Goal: Find contact information: Find contact information

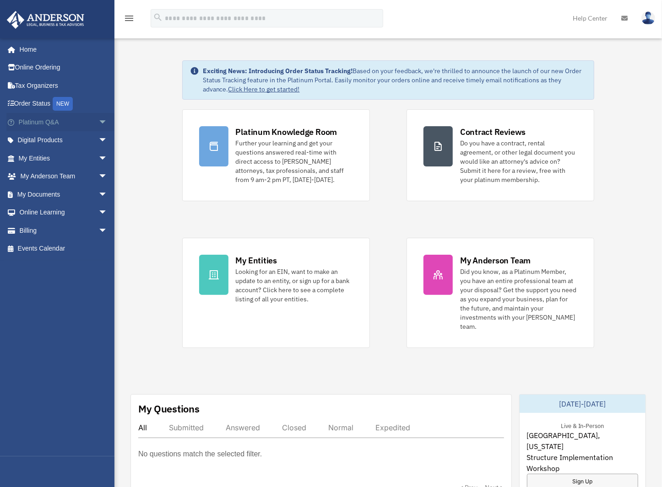
click at [49, 123] on link "Platinum Q&A arrow_drop_down" at bounding box center [63, 122] width 115 height 18
click at [98, 123] on span "arrow_drop_down" at bounding box center [107, 122] width 18 height 19
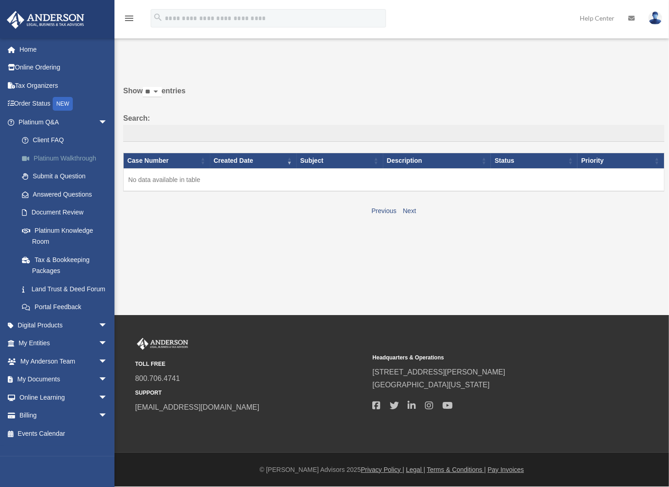
click at [77, 159] on link "Platinum Walkthrough" at bounding box center [67, 158] width 108 height 18
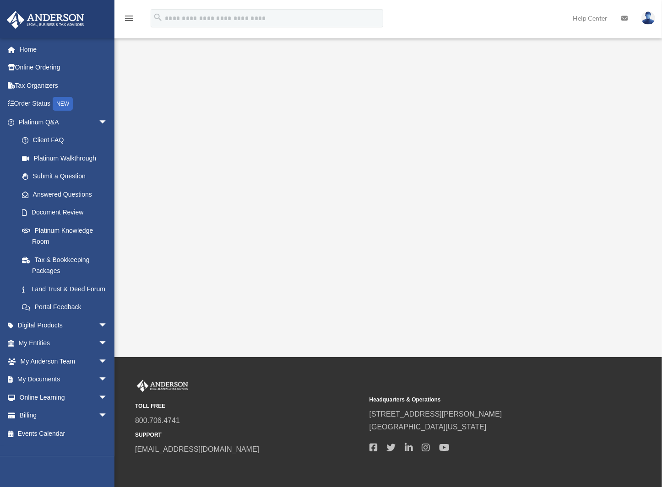
scroll to position [81, 0]
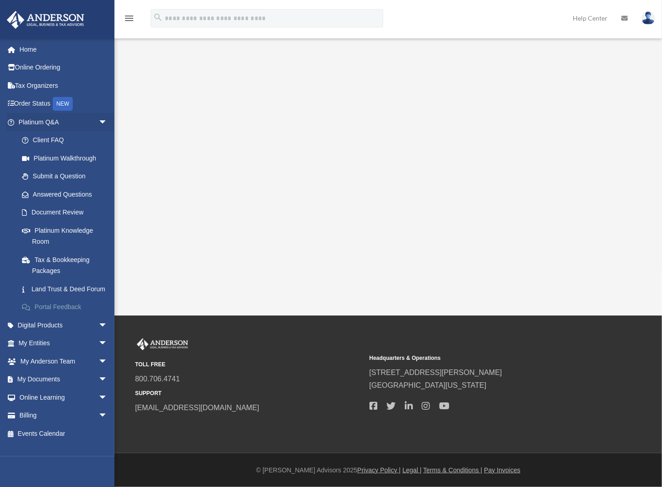
click at [67, 317] on link "Portal Feedback" at bounding box center [67, 307] width 108 height 18
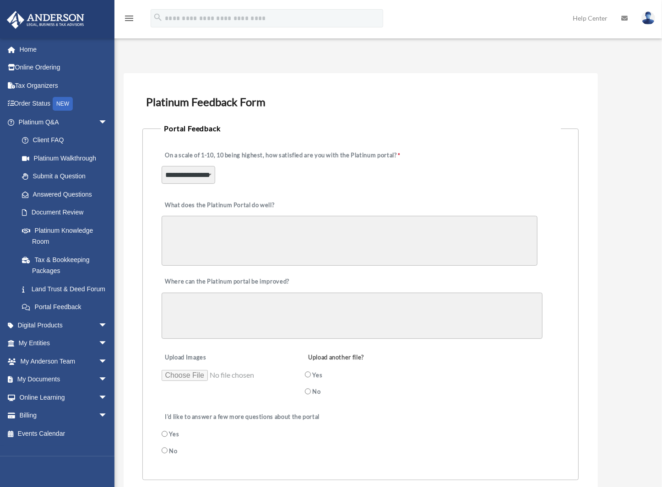
click at [211, 173] on select "**********" at bounding box center [189, 174] width 54 height 17
click at [324, 187] on div "**********" at bounding box center [361, 169] width 400 height 50
click at [31, 46] on link "Home" at bounding box center [63, 49] width 115 height 18
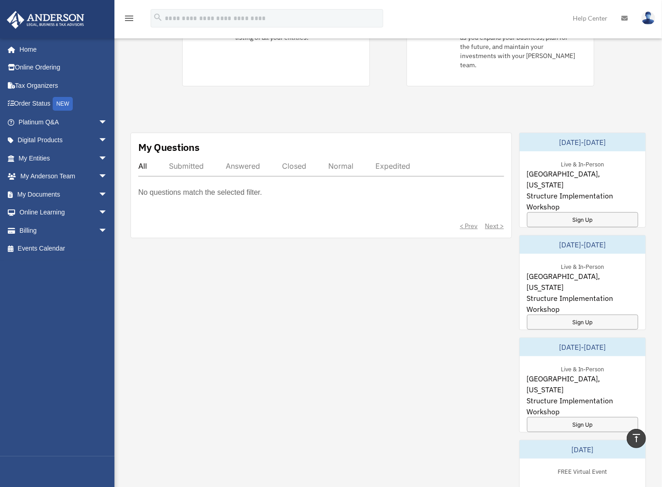
scroll to position [275, 0]
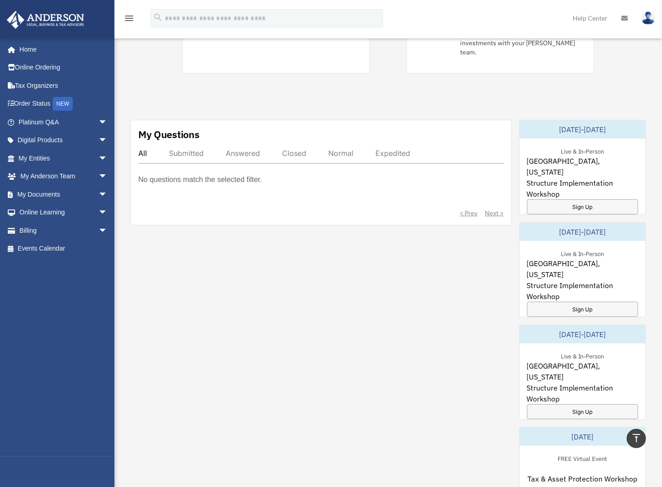
click at [169, 173] on p "No questions match the selected filter." at bounding box center [200, 179] width 124 height 13
click at [341, 173] on div "No questions match the selected filter." at bounding box center [321, 186] width 366 height 26
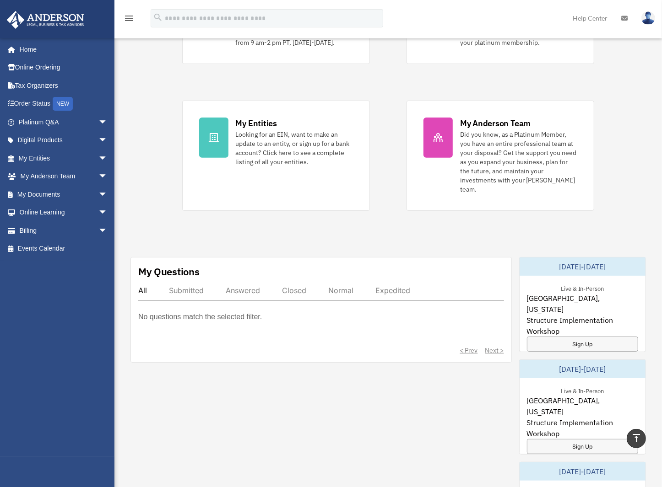
scroll to position [0, 0]
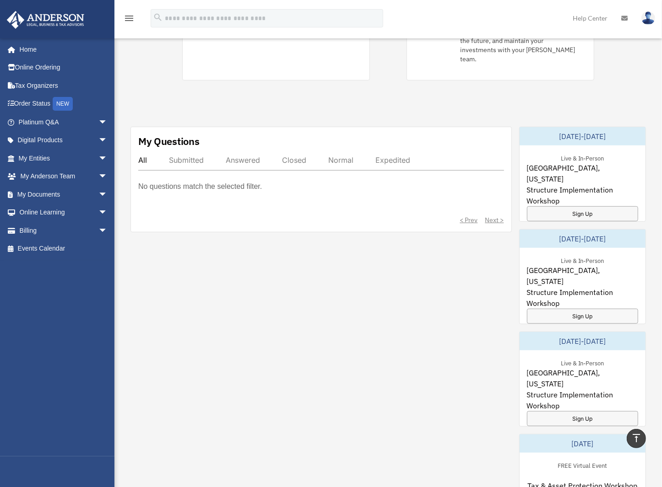
click at [194, 180] on p "No questions match the selected filter." at bounding box center [200, 186] width 124 height 13
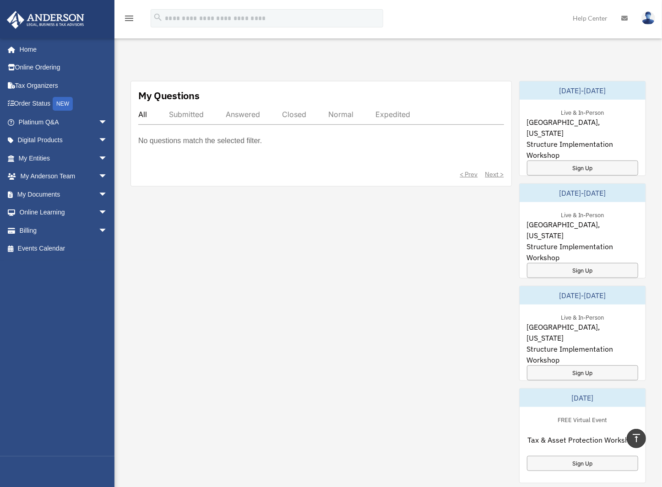
scroll to position [85, 0]
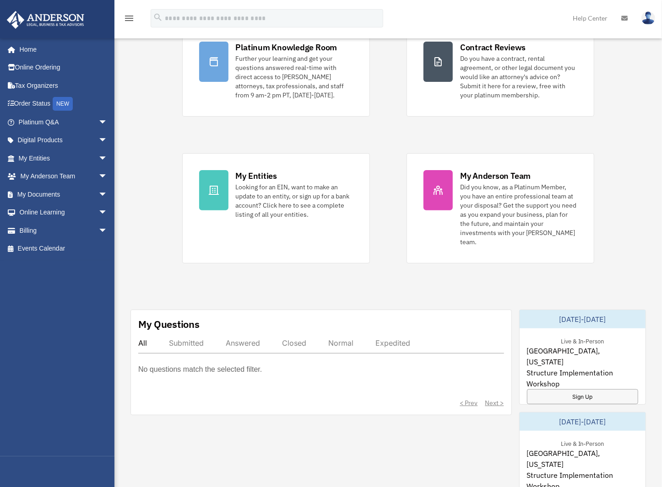
click at [649, 21] on img at bounding box center [648, 17] width 14 height 13
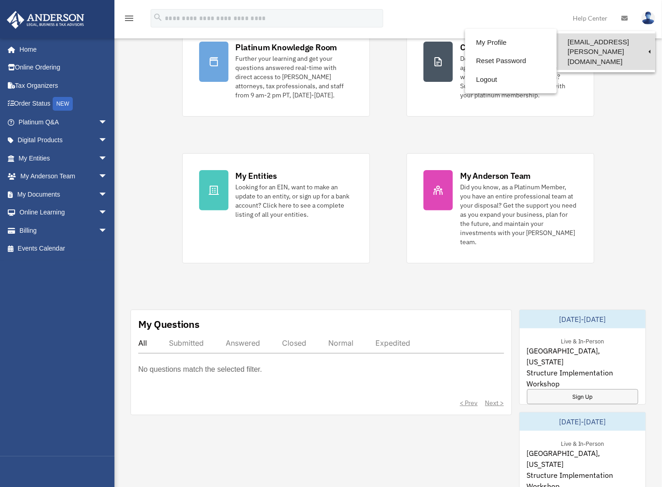
click at [583, 45] on link "[EMAIL_ADDRESS][PERSON_NAME][DOMAIN_NAME]" at bounding box center [605, 51] width 98 height 37
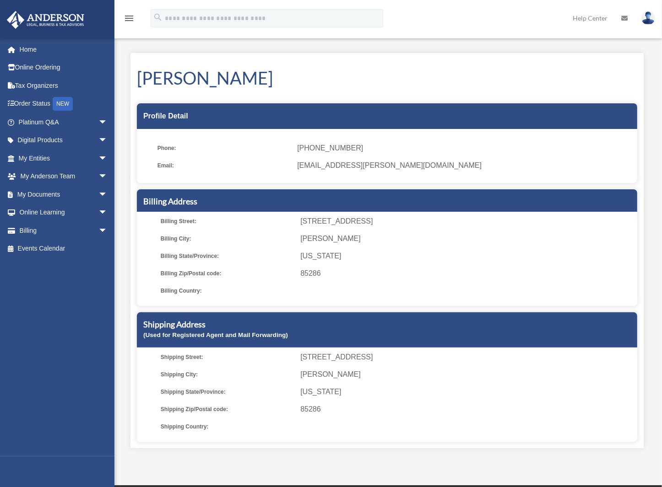
click at [593, 15] on link "Help Center" at bounding box center [590, 18] width 49 height 36
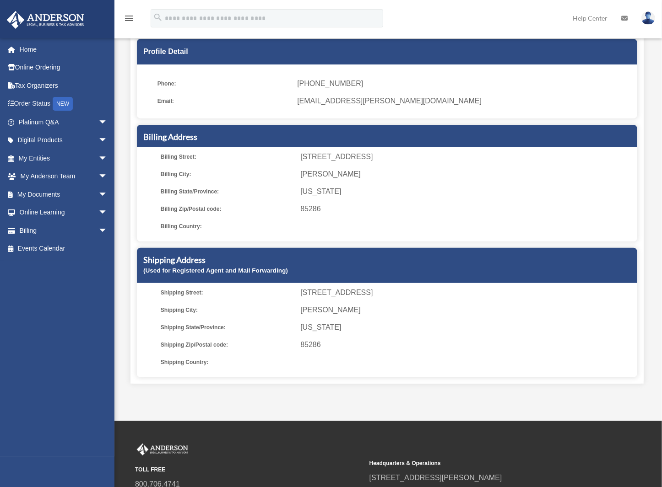
scroll to position [92, 0]
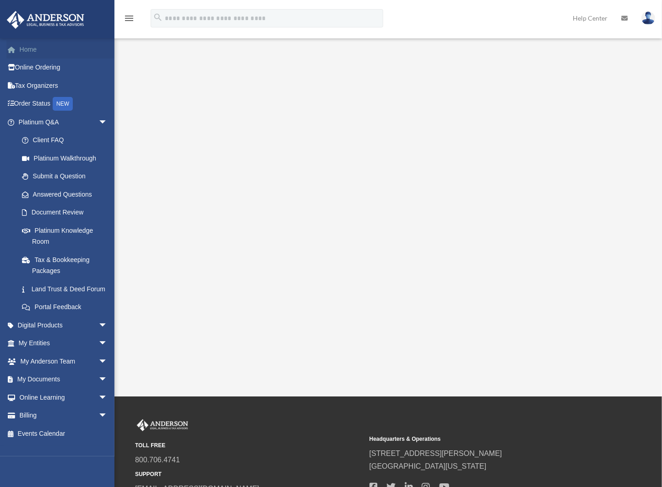
click at [27, 48] on link "Home" at bounding box center [63, 49] width 115 height 18
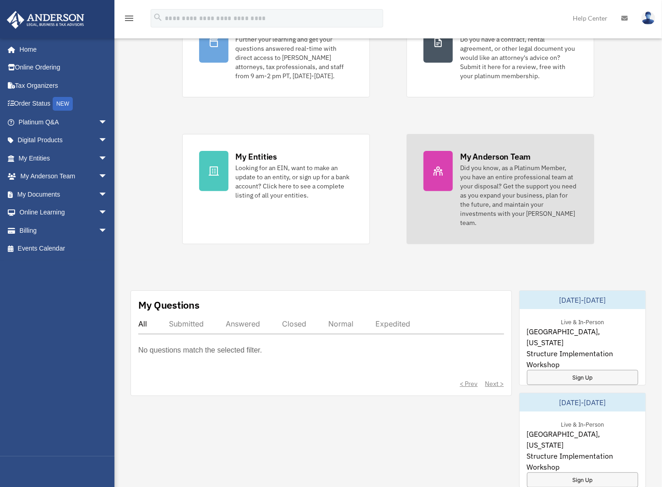
scroll to position [92, 0]
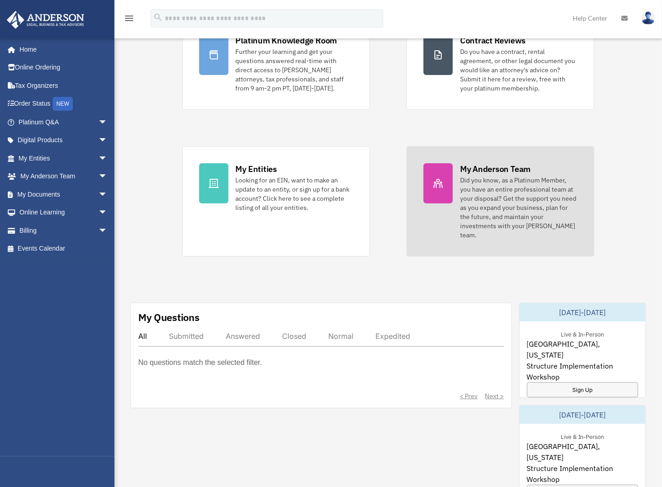
click at [491, 171] on div "My Anderson Team" at bounding box center [495, 168] width 70 height 11
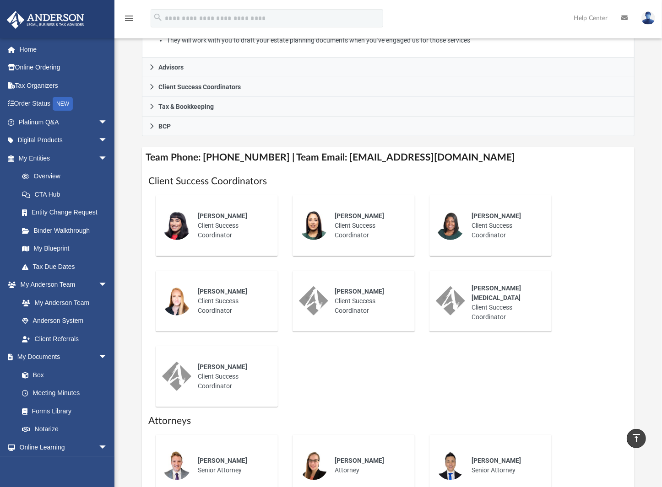
scroll to position [229, 0]
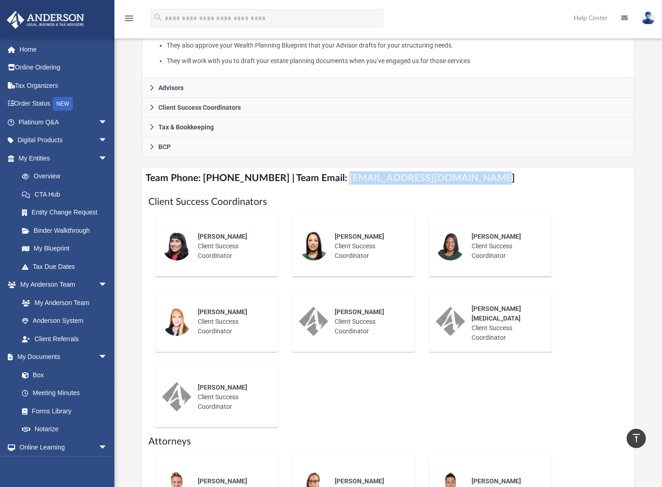
drag, startPoint x: 330, startPoint y: 191, endPoint x: 466, endPoint y: 190, distance: 135.9
click at [466, 189] on h4 "Team Phone: [PHONE_NUMBER] | Team Email: [EMAIL_ADDRESS][DOMAIN_NAME]" at bounding box center [388, 178] width 492 height 21
copy h4 "[EMAIL_ADDRESS][DOMAIN_NAME]"
